Goal: Check status: Check status

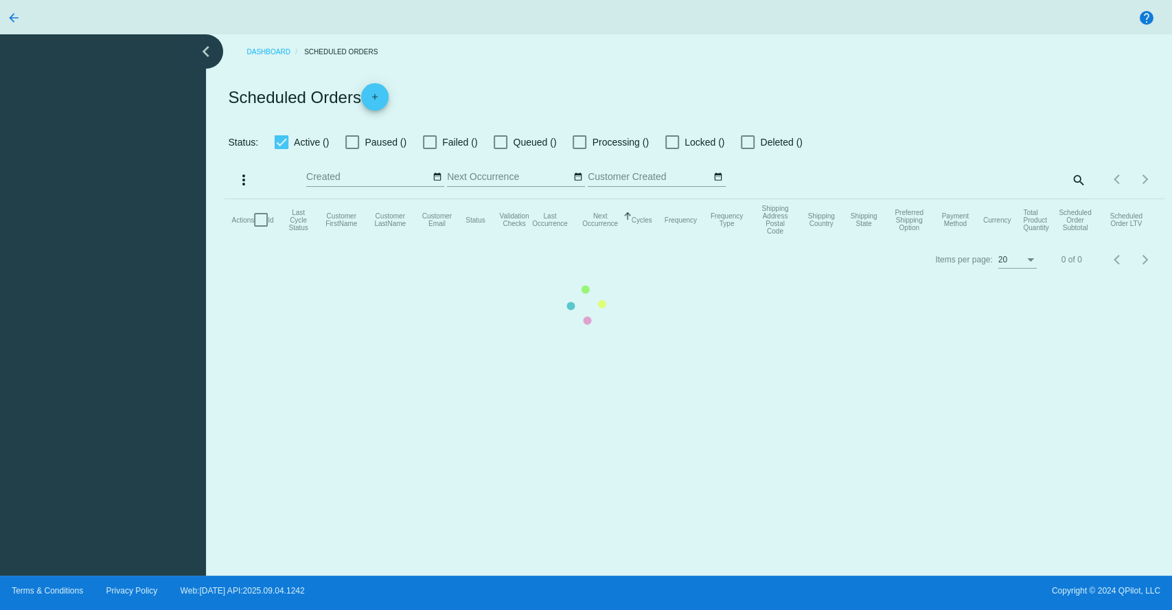
checkbox input "true"
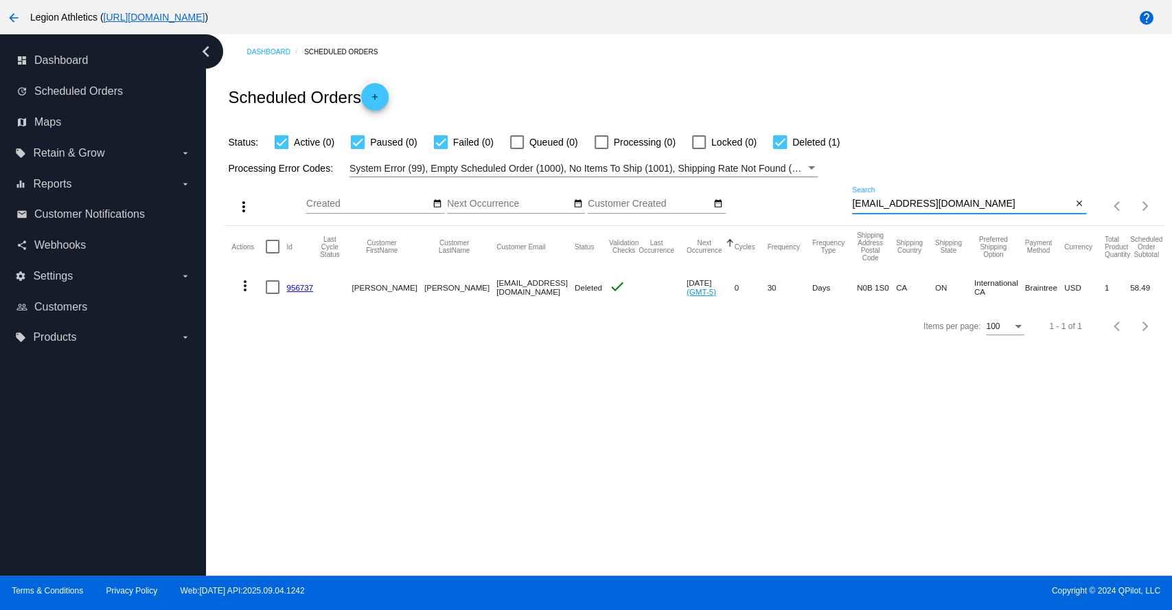
click at [916, 199] on input "[EMAIL_ADDRESS][DOMAIN_NAME]" at bounding box center [962, 203] width 220 height 11
click at [916, 198] on input "[EMAIL_ADDRESS][DOMAIN_NAME]" at bounding box center [962, 203] width 220 height 11
paste input "greenhouseboutique18"
type input "[EMAIL_ADDRESS][DOMAIN_NAME]"
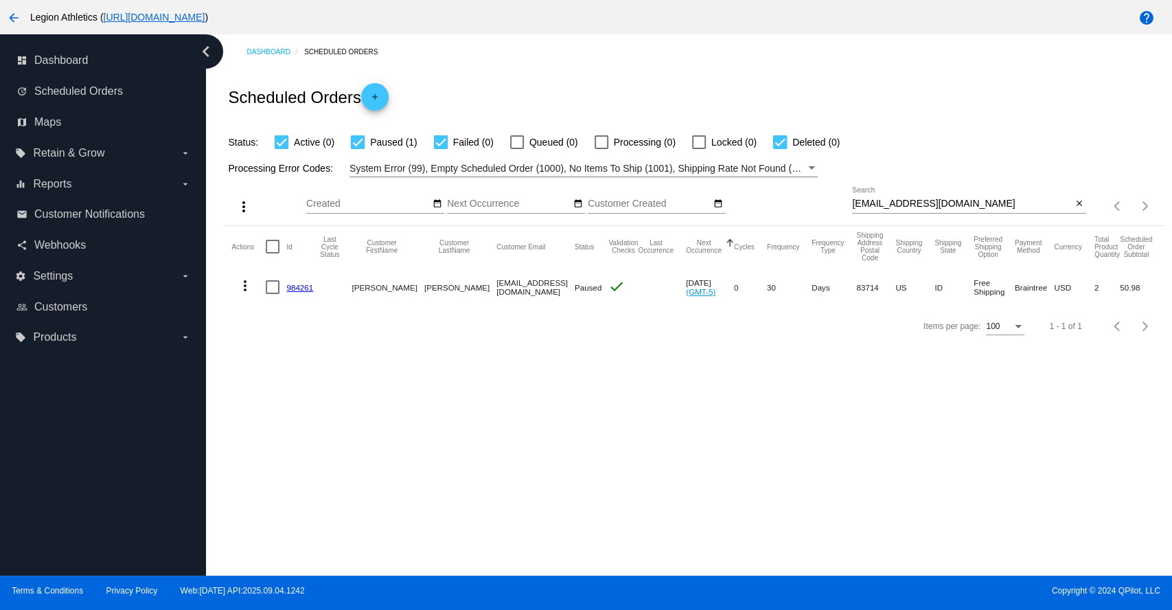
click at [257, 397] on div "Dashboard Scheduled Orders Scheduled Orders add Status: Active (0) Paused (1) F…" at bounding box center [689, 304] width 966 height 541
click at [299, 291] on link "984261" at bounding box center [299, 287] width 27 height 9
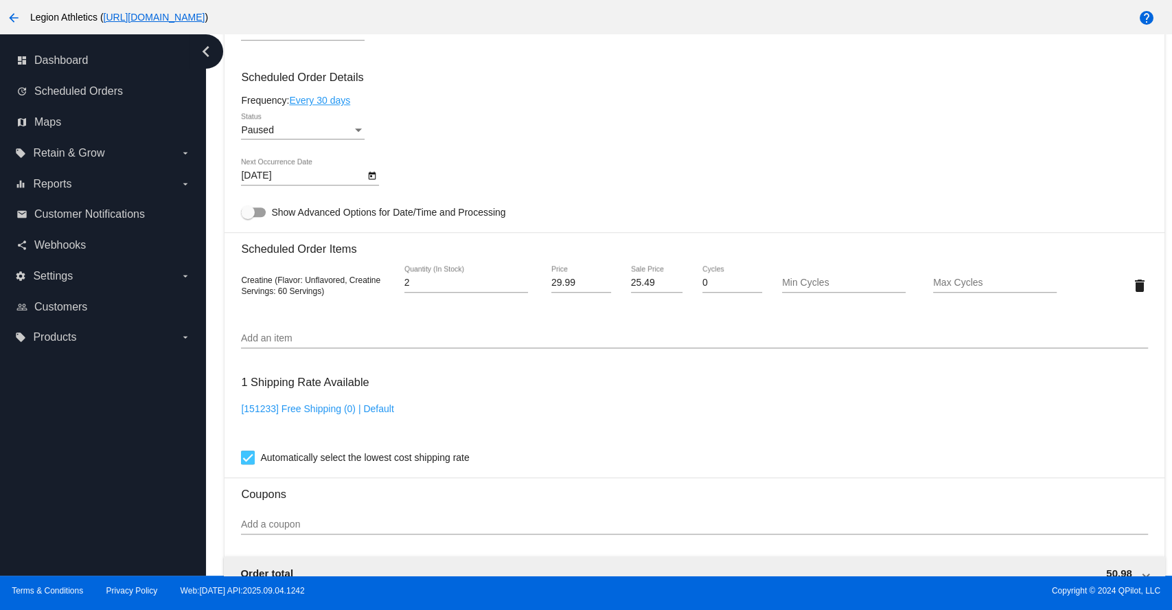
scroll to position [763, 0]
